Goal: Answer question/provide support: Answer question/provide support

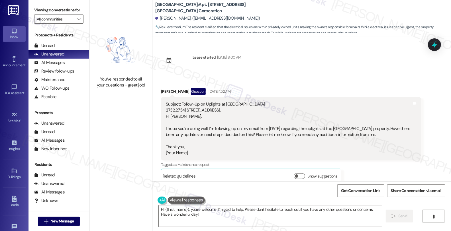
scroll to position [1970, 0]
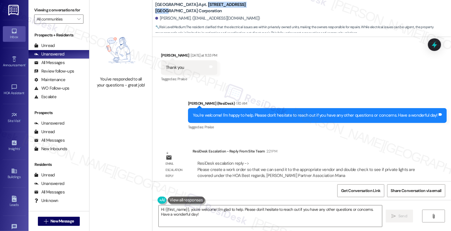
drag, startPoint x: 191, startPoint y: 5, endPoint x: 233, endPoint y: 6, distance: 41.3
click at [233, 6] on b "[GEOGRAPHIC_DATA]: [GEOGRAPHIC_DATA] [STREET_ADDRESS] [GEOGRAPHIC_DATA] Corpora…" at bounding box center [212, 8] width 114 height 12
copy b "[STREET_ADDRESS]"
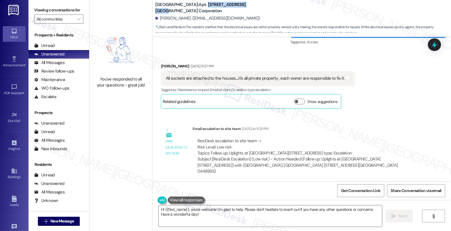
scroll to position [1780, 0]
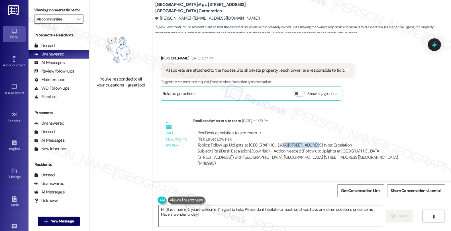
drag, startPoint x: 272, startPoint y: 140, endPoint x: 300, endPoint y: 137, distance: 28.9
click at [300, 137] on div "ResiDesk escalation to site team -> Risk Level: Low risk Topics: Follow up: Upl…" at bounding box center [306, 139] width 219 height 18
copy div "2732, 2734, 2736"
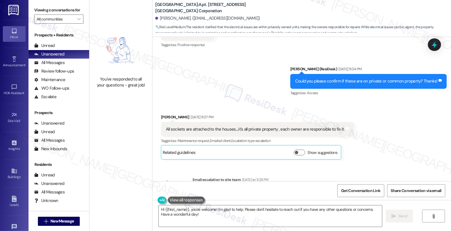
scroll to position [1717, 0]
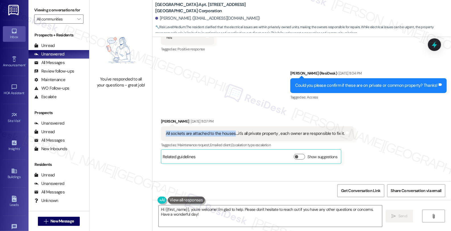
drag, startPoint x: 160, startPoint y: 124, endPoint x: 229, endPoint y: 132, distance: 69.9
click at [229, 132] on div "All sockets are attached to the houses....it's all private property , each owne…" at bounding box center [257, 134] width 193 height 15
copy div "All sockets are attached to the houses"
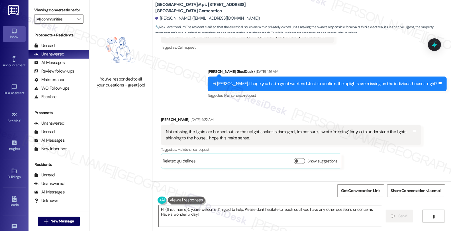
scroll to position [1464, 0]
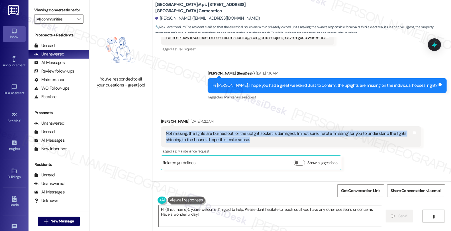
drag, startPoint x: 232, startPoint y: 133, endPoint x: 156, endPoint y: 130, distance: 75.9
click at [157, 130] on div "Received via SMS [PERSON_NAME] [DATE] 4:22 AM Not missing, the lights are burne…" at bounding box center [291, 144] width 269 height 60
copy div "Not missing, the lights are burned out, or the uplight socket is damaged , I'm …"
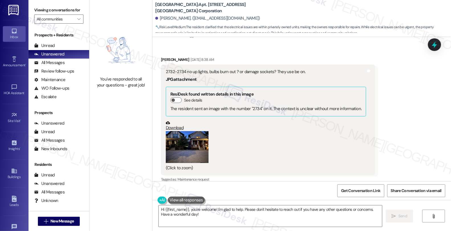
scroll to position [831, 0]
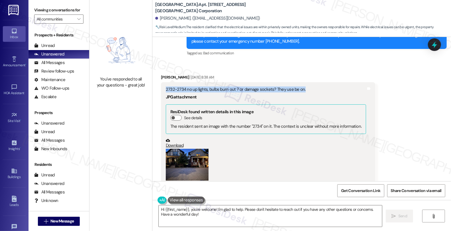
drag, startPoint x: 164, startPoint y: 81, endPoint x: 310, endPoint y: 82, distance: 145.3
click at [310, 87] on div "2732-2734 no up lights, bulbs burn out ? or damage sockets? They use be on." at bounding box center [266, 90] width 200 height 6
copy div "2732-2734 no up lights, bulbs burn out ? or damage sockets? They use be on."
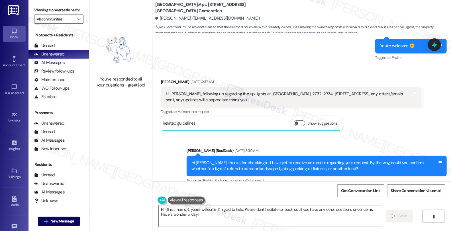
scroll to position [482, 0]
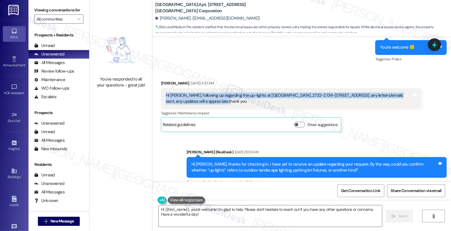
drag, startPoint x: 221, startPoint y: 98, endPoint x: 154, endPoint y: 91, distance: 66.8
click at [157, 91] on div "Received via SMS [PERSON_NAME] [DATE] 4:37 AM Hi [PERSON_NAME], following up re…" at bounding box center [291, 106] width 269 height 60
copy div "Hi [PERSON_NAME], following up regarding the up-lights at [GEOGRAPHIC_DATA], 27…"
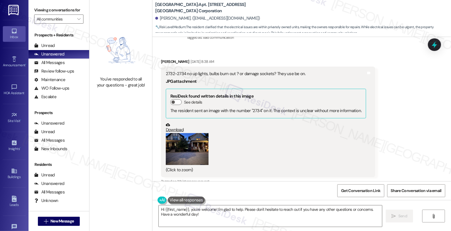
scroll to position [886, 0]
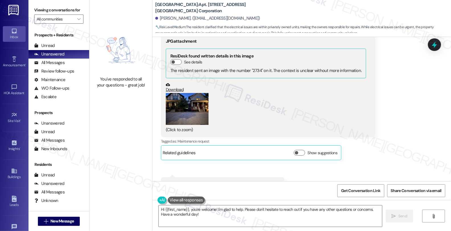
click at [196, 111] on button "Zoom image" at bounding box center [187, 109] width 43 height 32
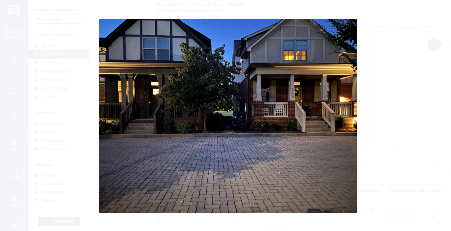
click at [435, 133] on button "Unzoom image" at bounding box center [225, 115] width 451 height 231
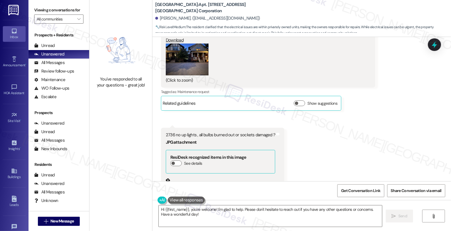
scroll to position [981, 0]
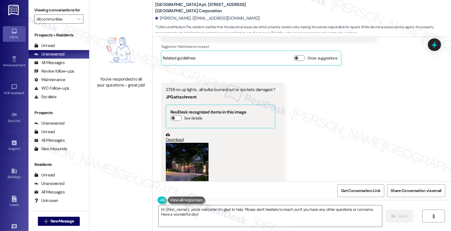
click at [189, 154] on button "Zoom image" at bounding box center [187, 171] width 43 height 56
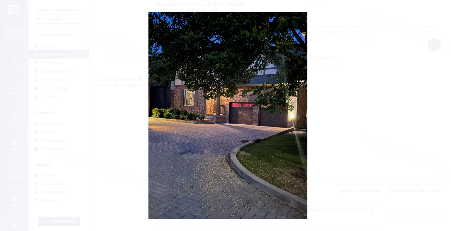
click at [348, 112] on button "Unzoom image" at bounding box center [225, 115] width 451 height 231
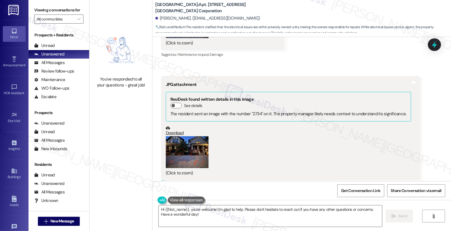
scroll to position [1171, 0]
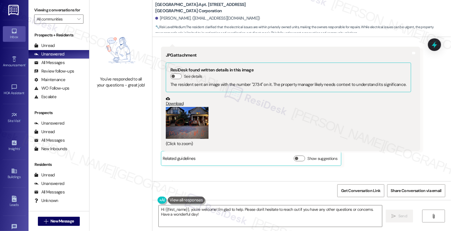
click at [190, 118] on button "Zoom image" at bounding box center [187, 123] width 43 height 32
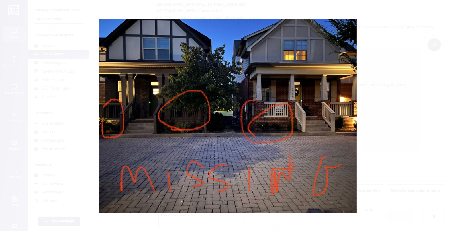
click at [366, 103] on button "Unzoom image" at bounding box center [225, 115] width 451 height 231
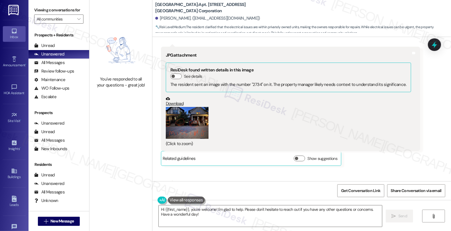
click at [177, 98] on link "Download" at bounding box center [288, 102] width 245 height 10
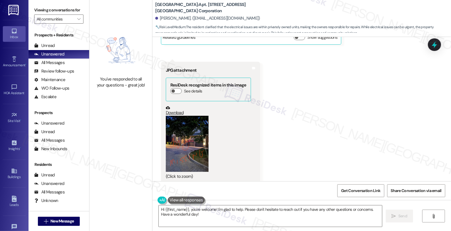
scroll to position [1298, 0]
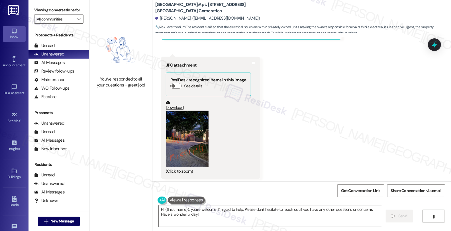
click at [192, 137] on button "Zoom image" at bounding box center [187, 139] width 43 height 56
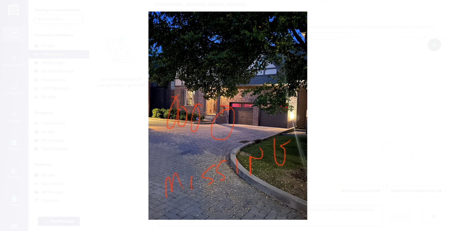
click at [317, 109] on button "Unzoom image" at bounding box center [225, 115] width 451 height 231
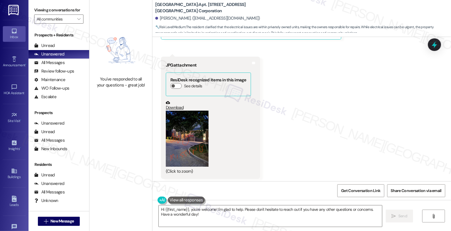
click at [176, 103] on link "Download" at bounding box center [208, 106] width 85 height 10
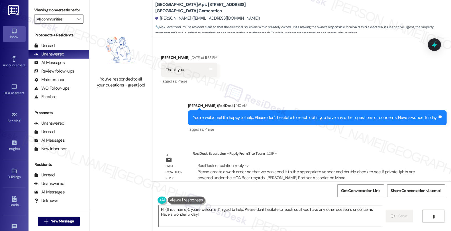
scroll to position [1970, 0]
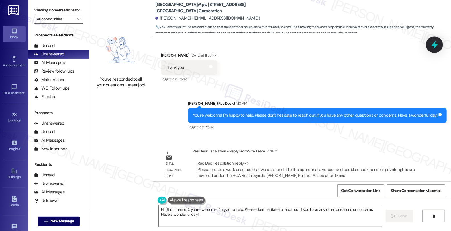
click at [436, 44] on icon at bounding box center [435, 45] width 10 height 10
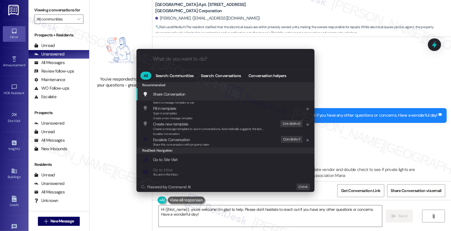
click at [334, 127] on div ".cls-1{fill:#0a055f;}.cls-2{fill:#0cc4c4;} resideskLogoBlueOrange All Search: C…" at bounding box center [225, 115] width 451 height 231
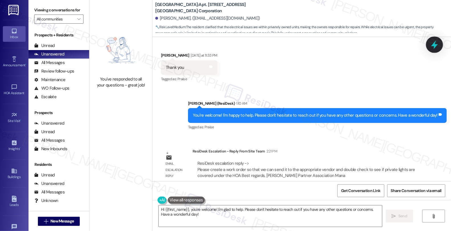
click at [431, 43] on icon at bounding box center [435, 45] width 10 height 10
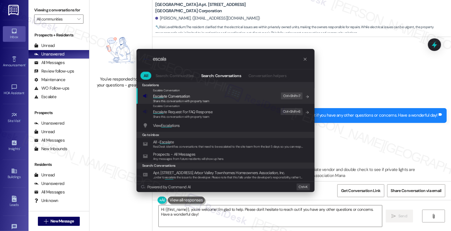
type input "escala"
click at [201, 98] on span "Escala te Conversation" at bounding box center [181, 96] width 56 height 6
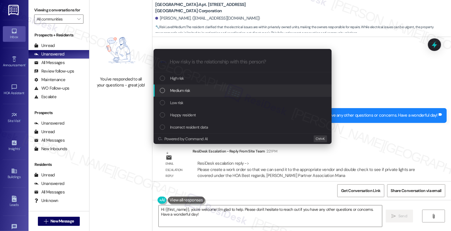
click at [183, 89] on span "Medium risk" at bounding box center [180, 90] width 20 height 6
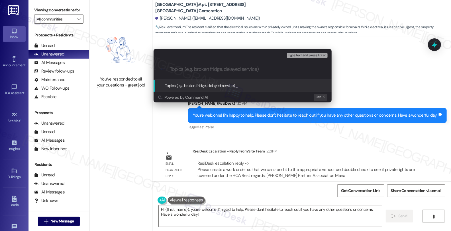
paste input "#120"
click at [170, 68] on input "#120 (missing uplights)" at bounding box center [245, 69] width 150 height 6
paste input "Work Order Filed by ResiDesk - WO #"
type input "Work Order Filed by ResiDesk - WO #120 (missing uplights)"
click at [286, 70] on input "Work Order Filed by ResiDesk - WO #120 (missing uplights)" at bounding box center [245, 69] width 150 height 6
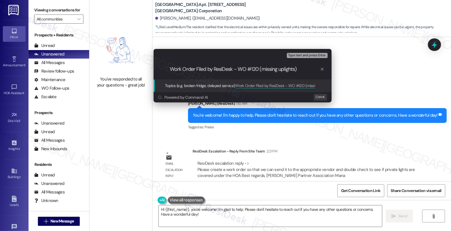
click at [289, 69] on input "Work Order Filed by ResiDesk - WO #120 (missing uplights)" at bounding box center [245, 69] width 150 height 6
drag, startPoint x: 289, startPoint y: 69, endPoint x: 280, endPoint y: 69, distance: 8.6
click at [280, 69] on input "Work Order Filed by ResiDesk - WO #120 (missing uplights)" at bounding box center [245, 69] width 150 height 6
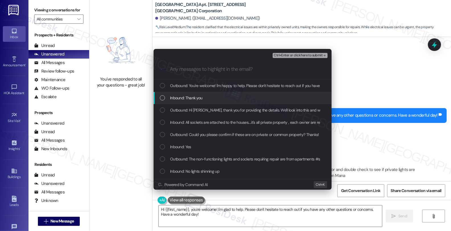
click at [191, 97] on span "Inbound: Thank you" at bounding box center [186, 98] width 32 height 6
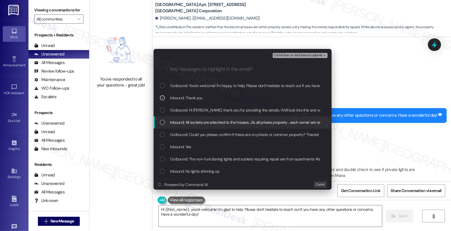
click at [194, 119] on span "Inbound: All sockets are attached to the houses....it's all private property , …" at bounding box center [259, 122] width 178 height 6
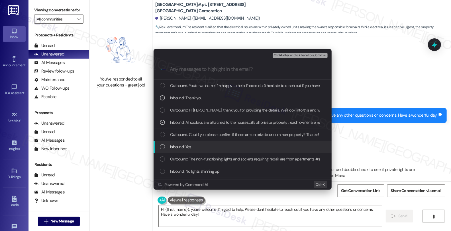
click at [195, 141] on div "Inbound: Yes" at bounding box center [243, 147] width 178 height 12
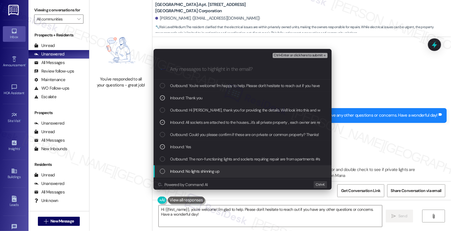
click at [196, 172] on span "Inbound: No lights shinning up" at bounding box center [194, 171] width 49 height 6
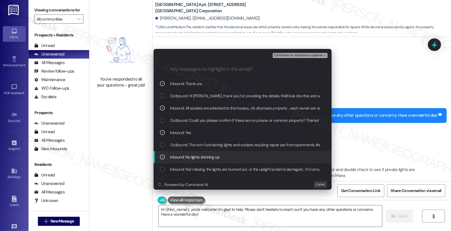
scroll to position [32, 0]
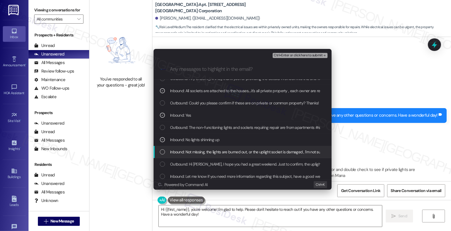
click at [201, 150] on span "Inbound: Not missing, the lights are burned out, or the uplight socket is damag…" at bounding box center [325, 152] width 311 height 6
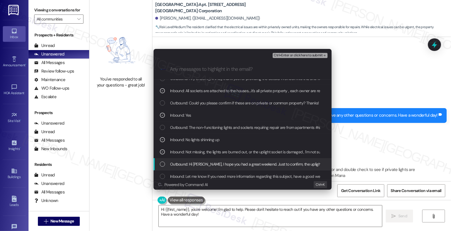
scroll to position [63, 0]
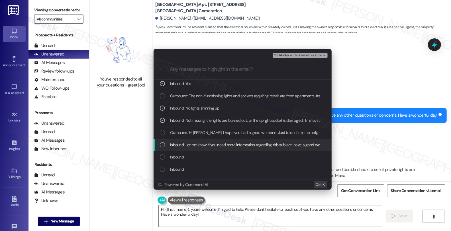
click at [195, 146] on span "Inbound: Let me know if you need more information regarding this subject, have …" at bounding box center [250, 145] width 161 height 6
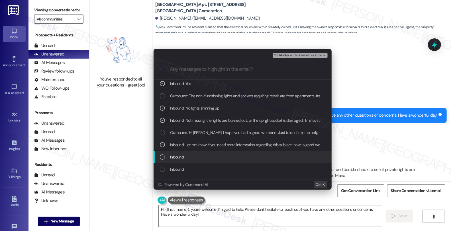
drag, startPoint x: 191, startPoint y: 159, endPoint x: 191, endPoint y: 163, distance: 4.3
click at [191, 158] on div "Inbound:" at bounding box center [243, 157] width 167 height 6
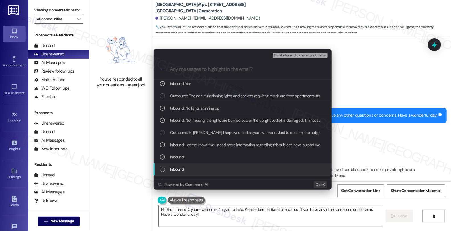
click at [191, 167] on div "Inbound:" at bounding box center [243, 169] width 167 height 6
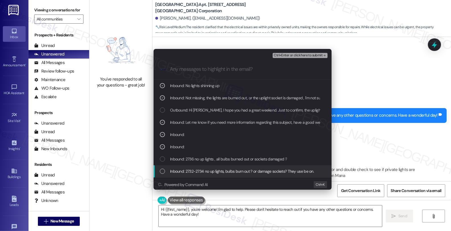
scroll to position [95, 0]
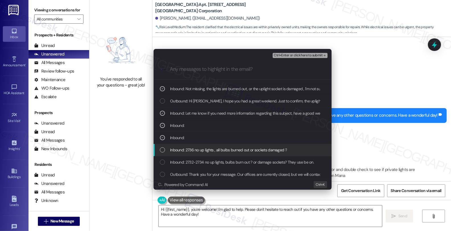
click at [203, 149] on span "Inbound: 2736 no up lights , all bulbs burned out or sockets damaged ?" at bounding box center [228, 150] width 117 height 6
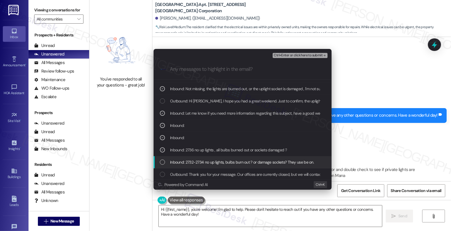
click at [206, 162] on span "Inbound: 2732-2734 no up lights, bulbs burn out ? or damage sockets? They use b…" at bounding box center [242, 162] width 144 height 6
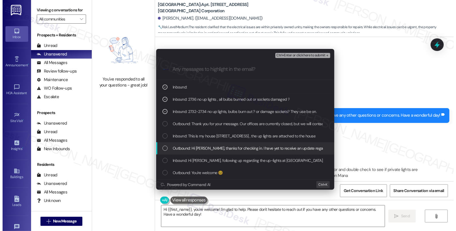
scroll to position [158, 0]
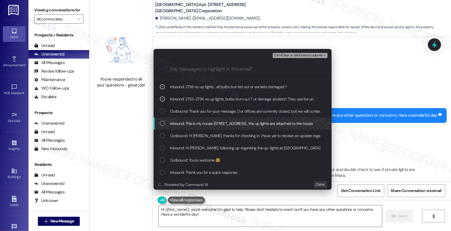
click at [206, 124] on span "Inbound: This is my house [STREET_ADDRESS] , the up lights are attached to the …" at bounding box center [241, 124] width 143 height 6
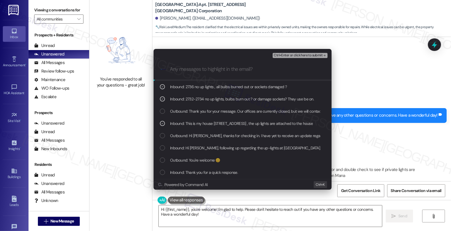
click at [290, 55] on span "Ctrl+Enter or click here to submit" at bounding box center [298, 56] width 49 height 4
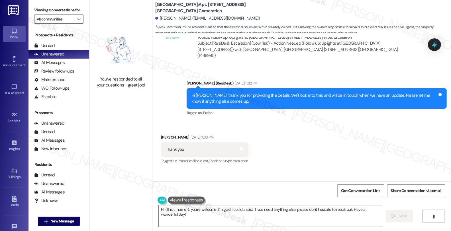
scroll to position [1902, 0]
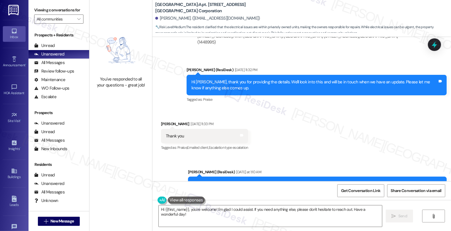
click at [377, 132] on div "Received via SMS [PERSON_NAME] [DATE] 11:33 PM Thank you Tags and notes Tagged …" at bounding box center [301, 132] width 299 height 48
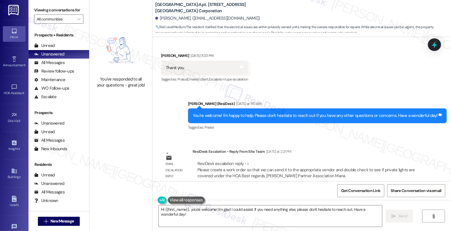
scroll to position [1970, 0]
click at [381, 148] on div "ResiDesk Escalation - Reply From Site Team [DATE] at 2:21 PM" at bounding box center [307, 152] width 229 height 8
click at [162, 52] on div "[PERSON_NAME] [DATE] 11:33 PM" at bounding box center [204, 56] width 87 height 8
copy div "[PERSON_NAME]"
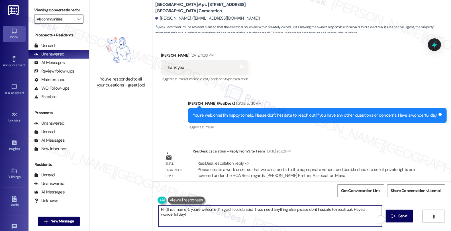
drag, startPoint x: 187, startPoint y: 209, endPoint x: 206, endPoint y: 222, distance: 22.5
click at [206, 222] on textarea "Hi {{first_name}}, you're welcome! I'm glad I could assist. If you need anythin…" at bounding box center [270, 216] width 223 height 21
click at [349, 220] on textarea "Hi {{first_name}}, just to give you an udate," at bounding box center [270, 216] width 223 height 21
click at [238, 209] on textarea "Hi {{first_name}}, just to give you an update," at bounding box center [270, 216] width 223 height 21
paste textarea "to see if private lights are covered under the HOA"
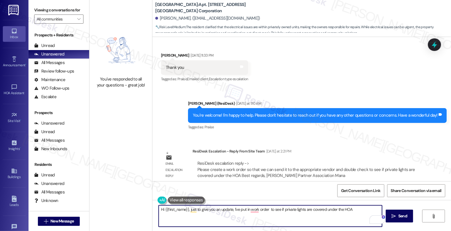
click at [266, 208] on textarea "Hi {{first_name}}, just to give you an update, I've put in work order to see if…" at bounding box center [270, 216] width 223 height 21
click at [269, 209] on textarea "Hi {{first_name}}, just to give you an update, I've put in a work order to see …" at bounding box center [270, 216] width 223 height 21
click at [358, 209] on textarea "Hi {{first_name}}, just to give you an update, I've put in a work order to see …" at bounding box center [270, 216] width 223 height 21
type textarea "Hi {{first_name}}, just to give you an update, I've put in a work order to see …"
click at [401, 216] on span "Send" at bounding box center [402, 216] width 11 height 6
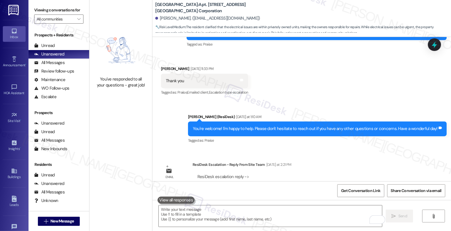
scroll to position [2016, 0]
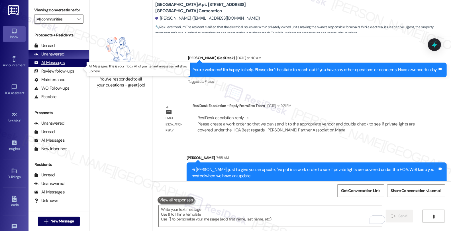
click at [61, 66] on div "All Messages" at bounding box center [49, 63] width 30 height 6
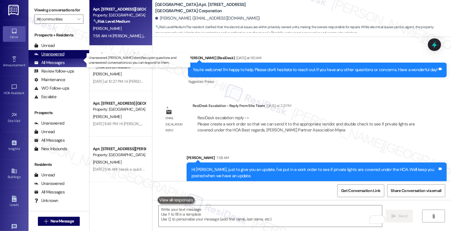
click at [58, 57] on div "Unanswered" at bounding box center [49, 54] width 30 height 6
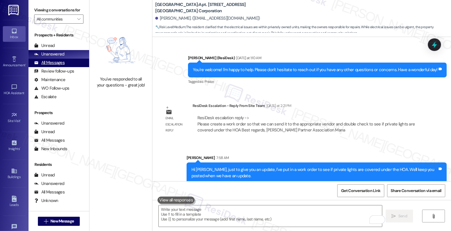
click at [52, 66] on div "All Messages" at bounding box center [49, 63] width 30 height 6
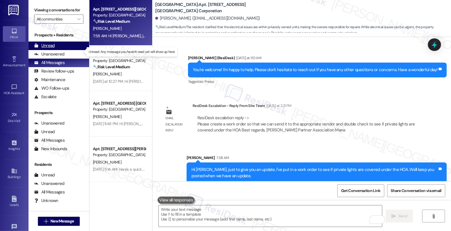
click at [42, 49] on div "Unread" at bounding box center [44, 46] width 21 height 6
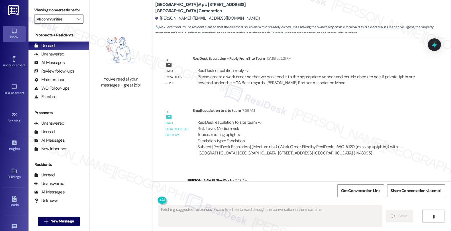
scroll to position [2095, 0]
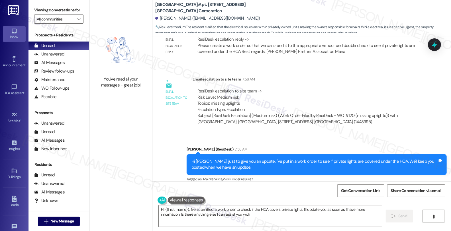
type textarea "Hi {{first_name}}, I've submitted a work order to check if the HOA covers priva…"
